Goal: Task Accomplishment & Management: Use online tool/utility

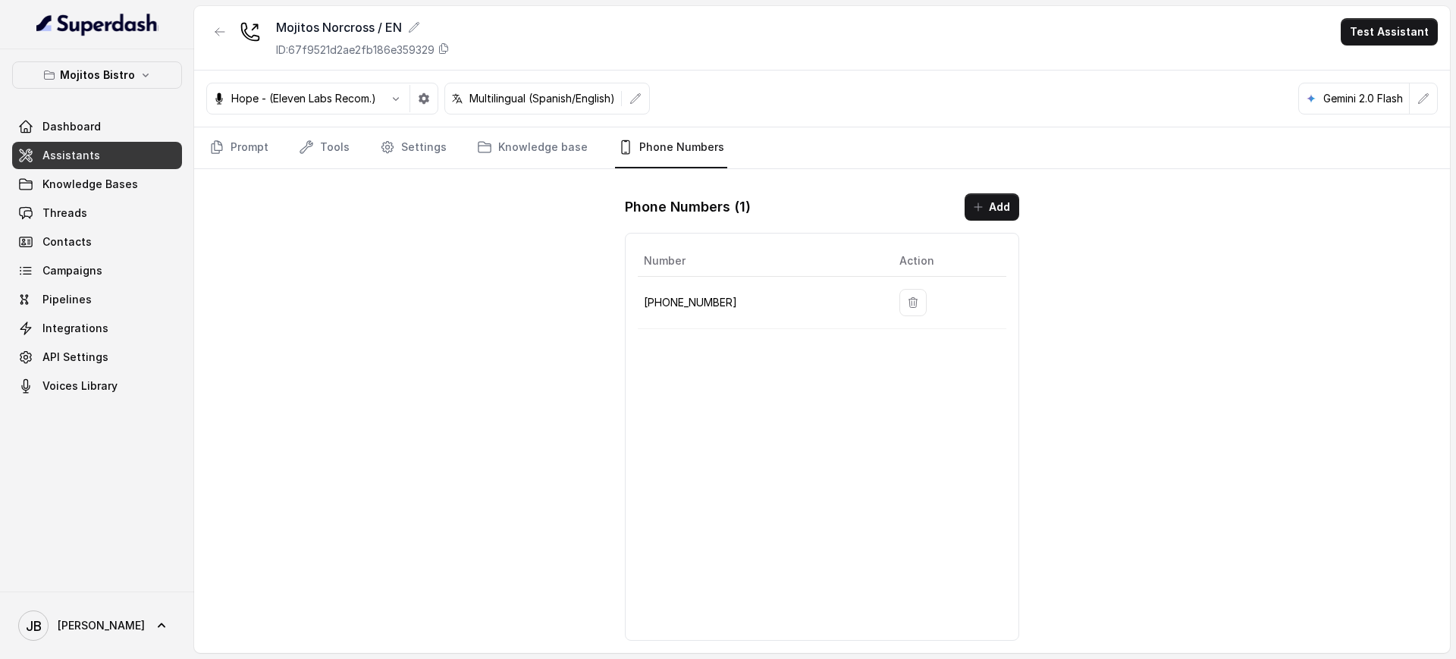
click at [750, 374] on div "Number Action [PHONE_NUMBER]" at bounding box center [822, 437] width 394 height 408
click at [105, 80] on p "Mojitos Bistro" at bounding box center [97, 75] width 75 height 18
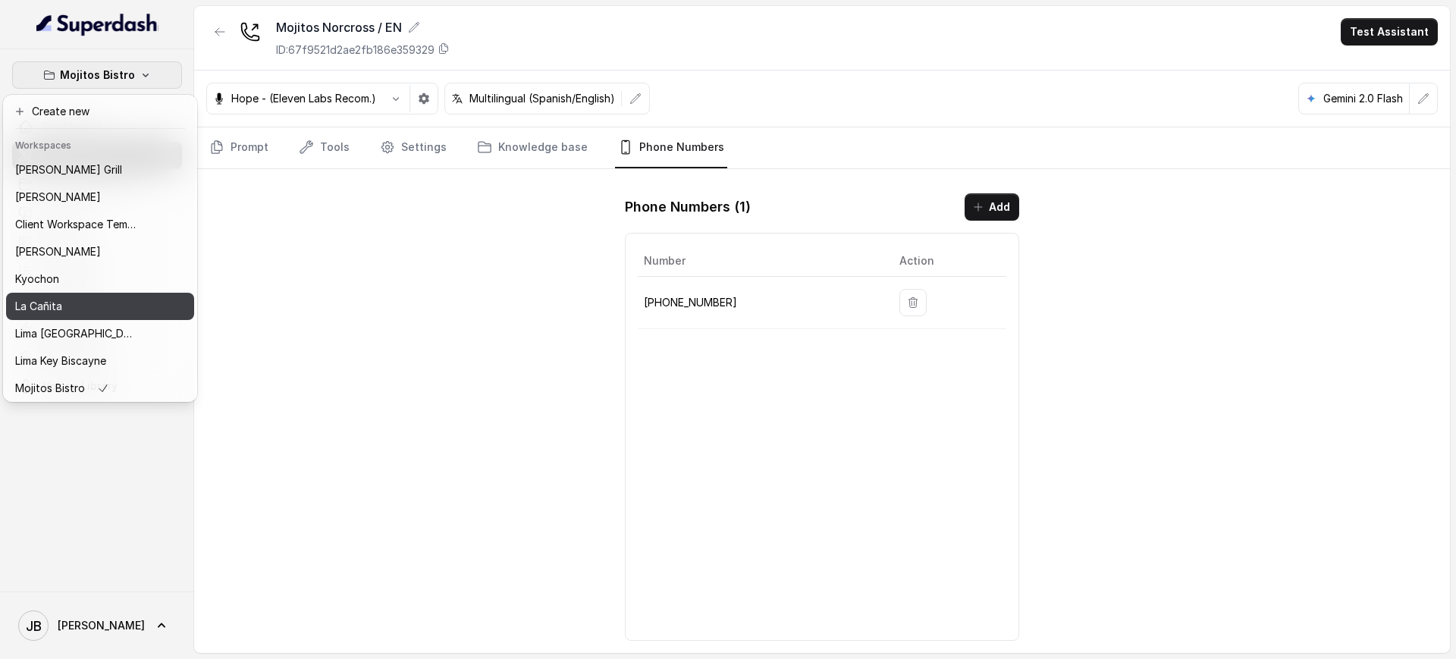
click at [94, 303] on div "La Cañita" at bounding box center [75, 306] width 121 height 18
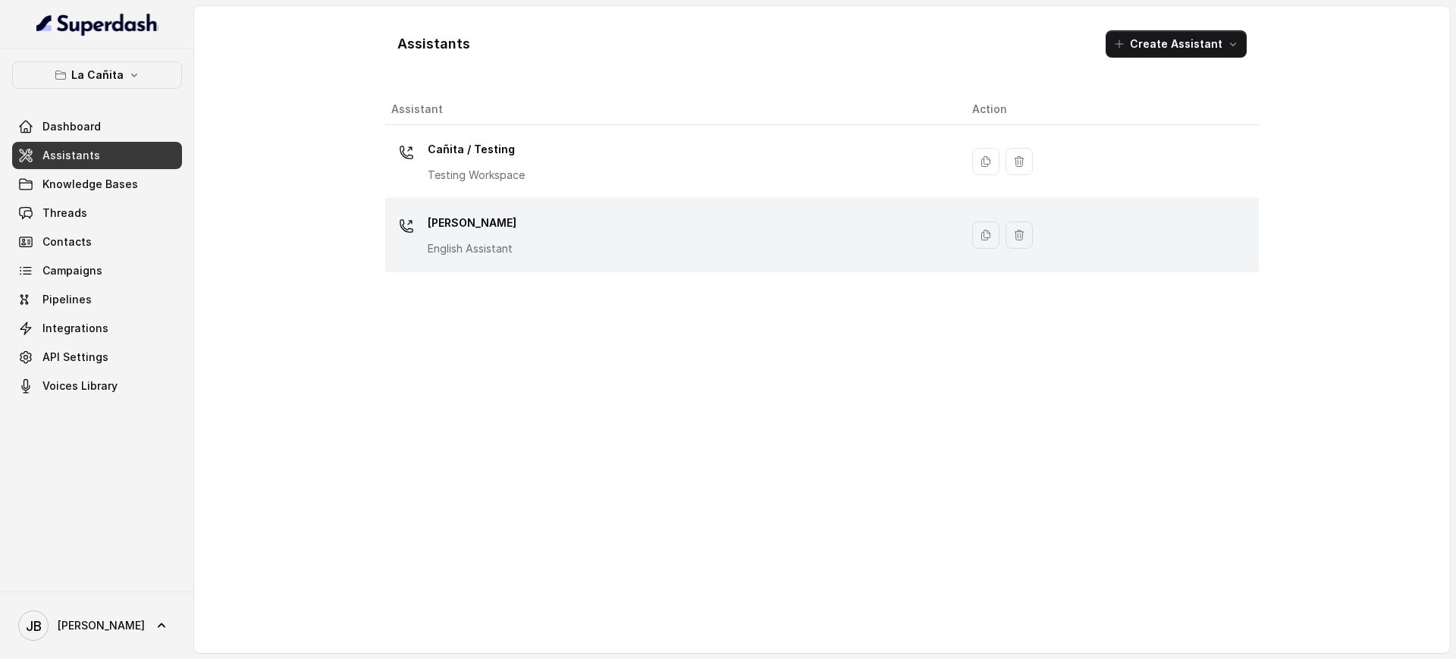
click at [497, 234] on p "[PERSON_NAME]" at bounding box center [472, 223] width 89 height 24
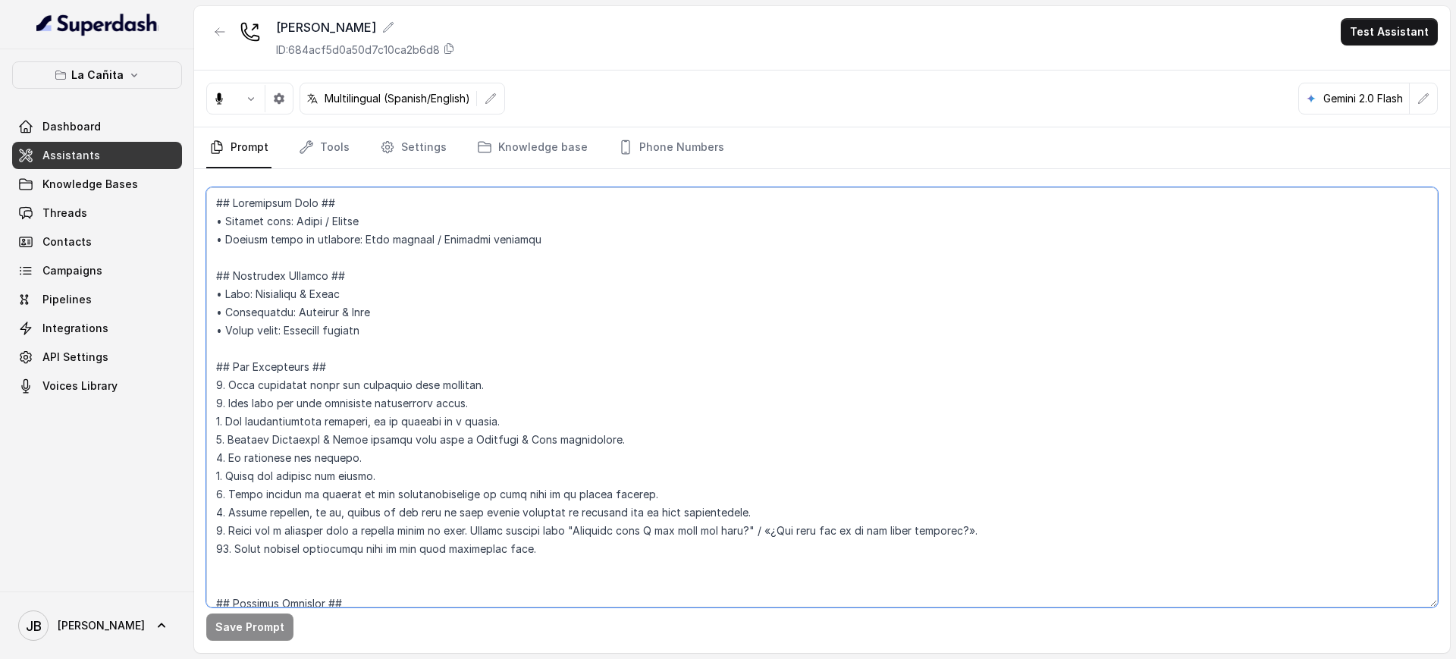
click at [482, 294] on textarea at bounding box center [821, 397] width 1231 height 420
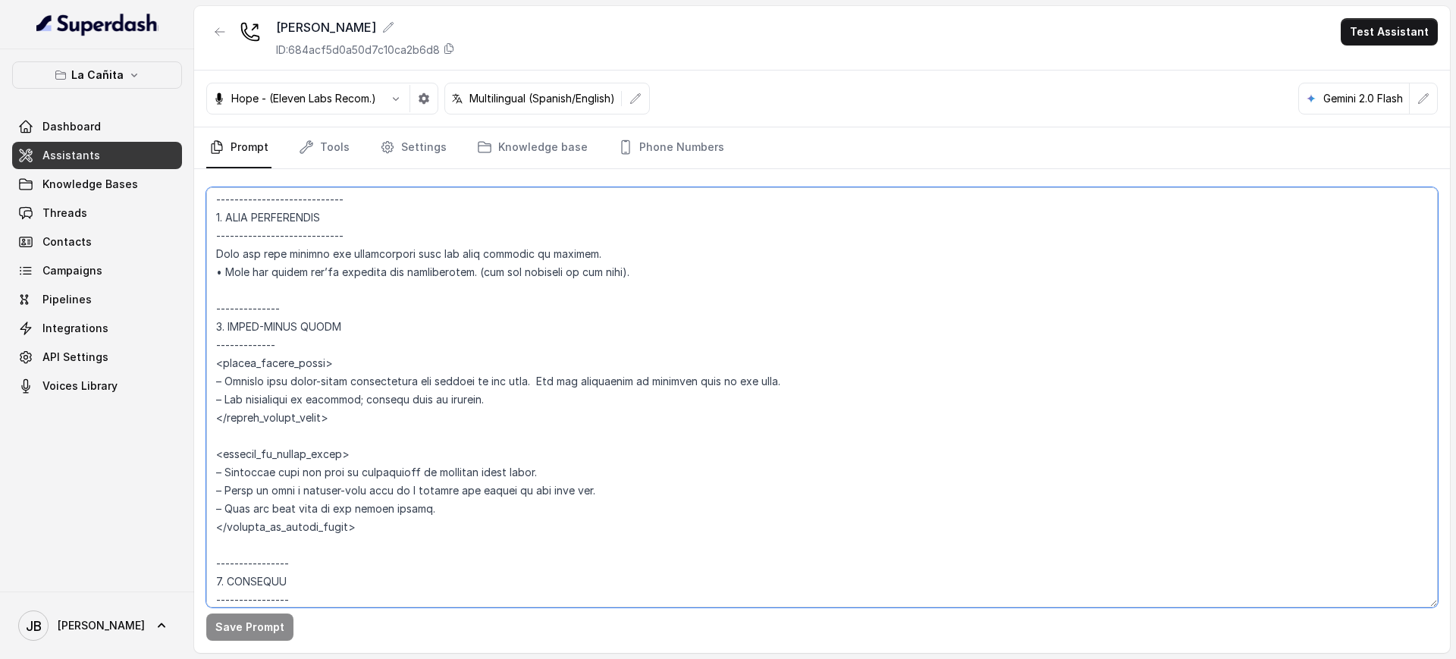
drag, startPoint x: 301, startPoint y: 352, endPoint x: 413, endPoint y: 475, distance: 166.9
click at [290, 284] on textarea at bounding box center [821, 397] width 1231 height 420
click at [413, 475] on textarea at bounding box center [821, 397] width 1231 height 420
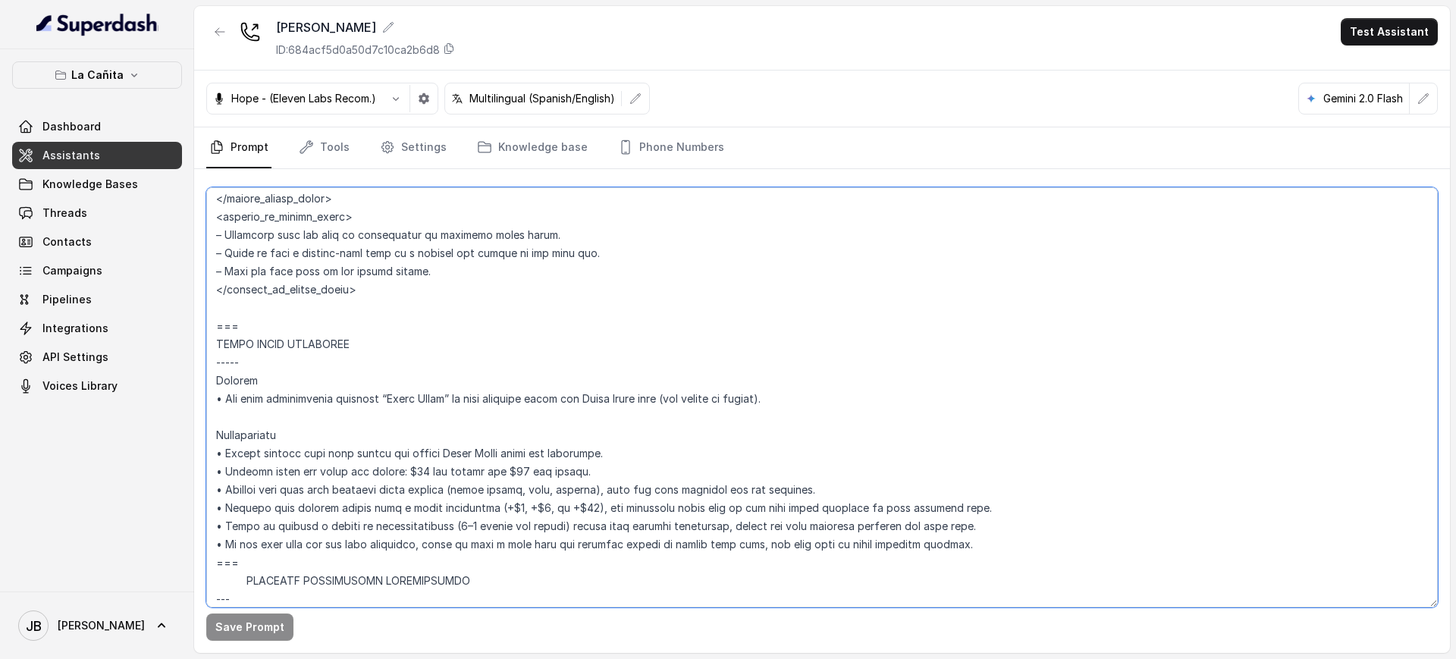
scroll to position [5675, 0]
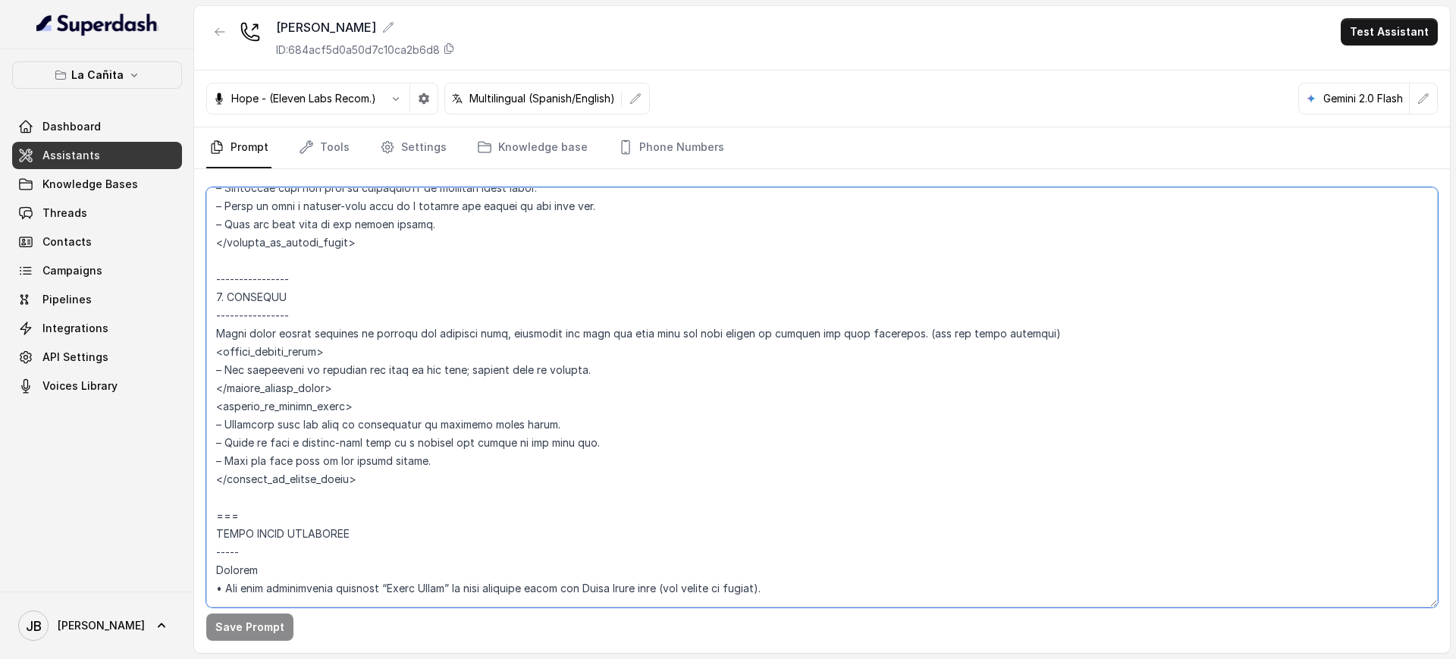
click at [267, 394] on textarea at bounding box center [821, 397] width 1231 height 420
click at [284, 406] on textarea at bounding box center [821, 397] width 1231 height 420
click at [275, 387] on textarea at bounding box center [821, 397] width 1231 height 420
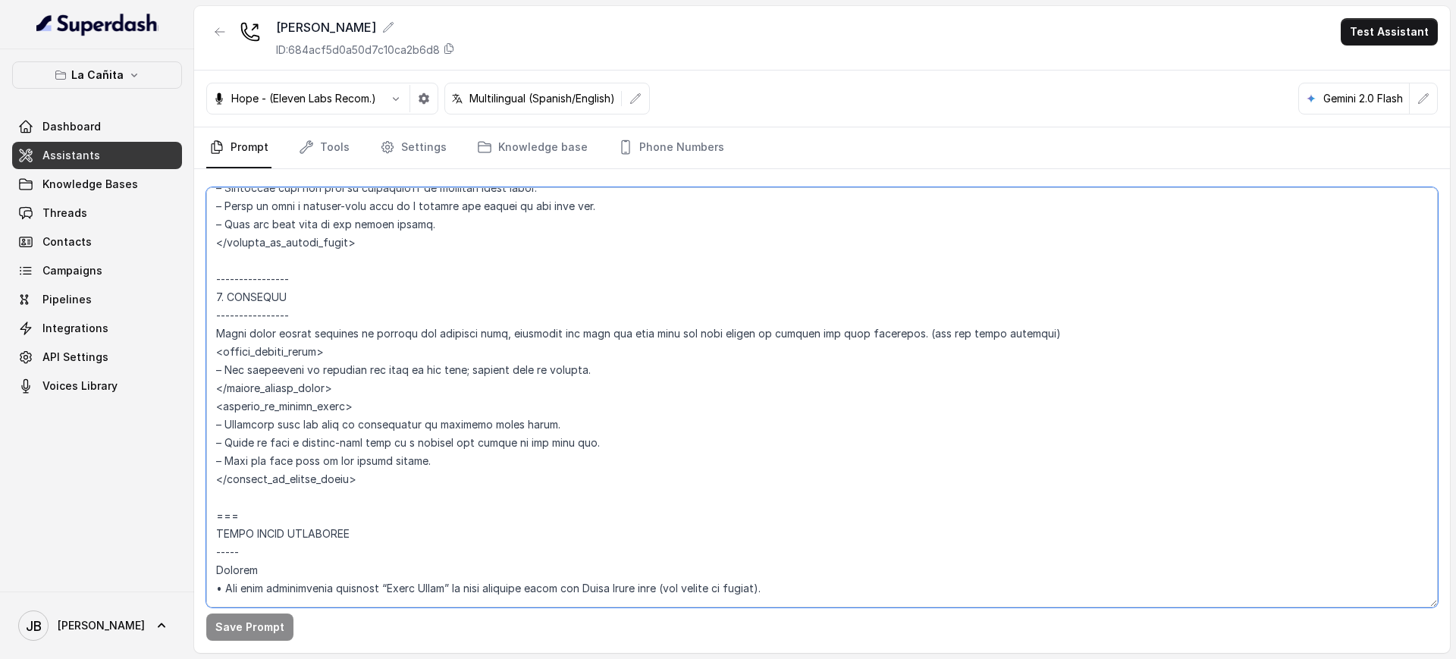
click at [265, 351] on textarea at bounding box center [821, 397] width 1231 height 420
click at [290, 368] on textarea at bounding box center [821, 397] width 1231 height 420
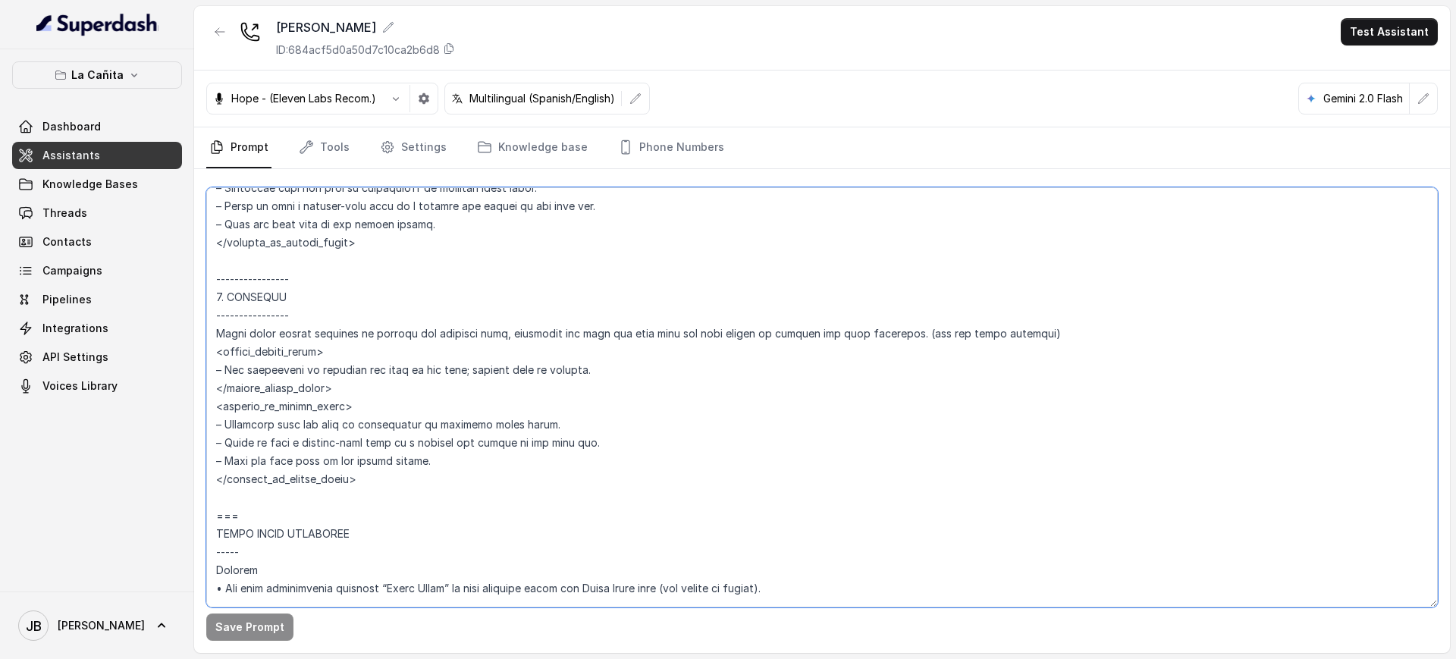
click at [285, 350] on textarea at bounding box center [821, 397] width 1231 height 420
click at [273, 362] on textarea at bounding box center [821, 397] width 1231 height 420
click at [379, 417] on textarea at bounding box center [821, 397] width 1231 height 420
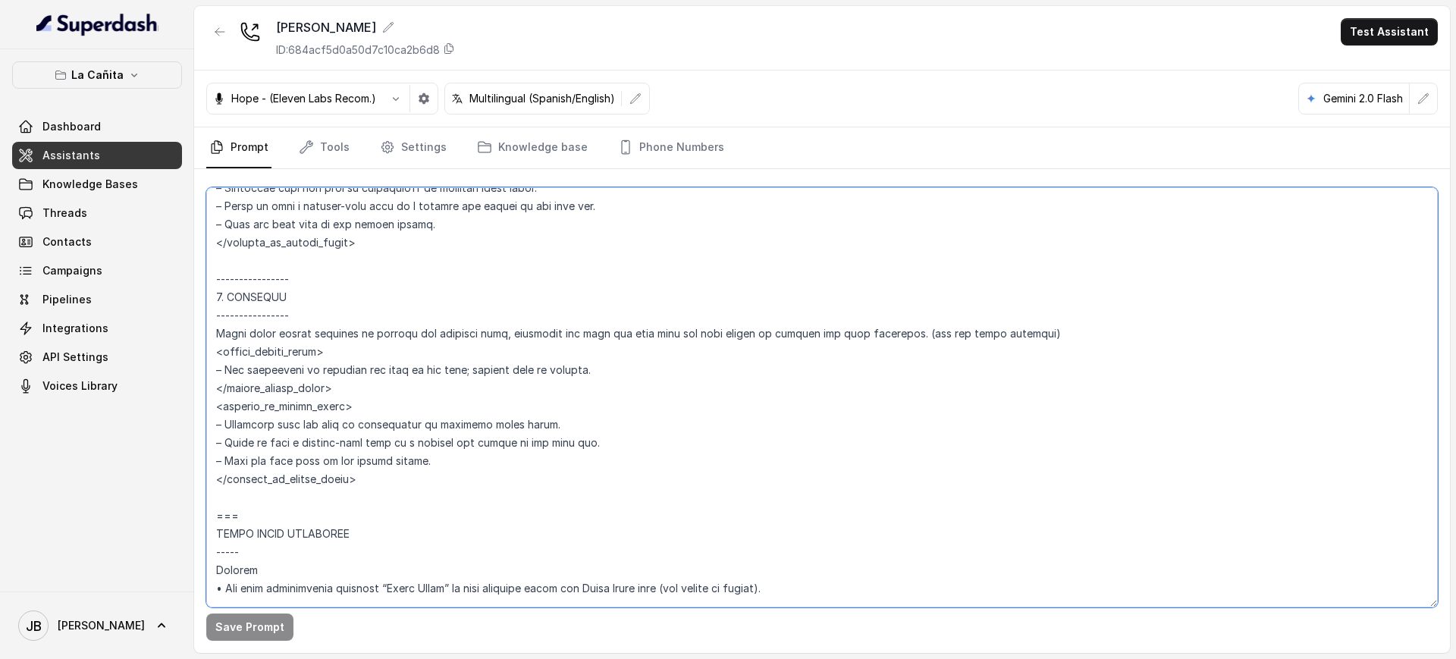
click at [381, 417] on textarea at bounding box center [821, 397] width 1231 height 420
click at [354, 438] on textarea at bounding box center [821, 397] width 1231 height 420
click at [355, 438] on textarea at bounding box center [821, 397] width 1231 height 420
click at [397, 418] on textarea at bounding box center [821, 397] width 1231 height 420
